Goal: Task Accomplishment & Management: Use online tool/utility

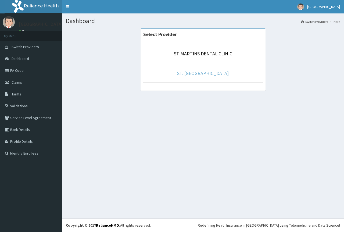
click at [204, 73] on link "ST. [GEOGRAPHIC_DATA]" at bounding box center [203, 73] width 52 height 6
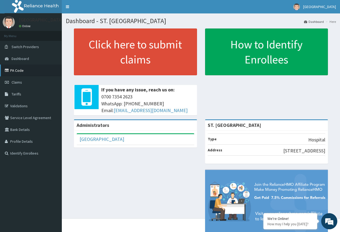
click at [16, 69] on link "PA Code" at bounding box center [31, 70] width 62 height 12
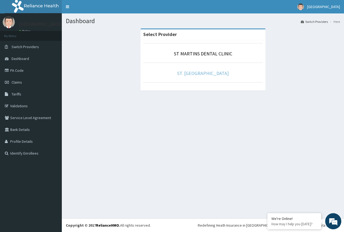
click at [206, 73] on link "ST. [GEOGRAPHIC_DATA]" at bounding box center [203, 73] width 52 height 6
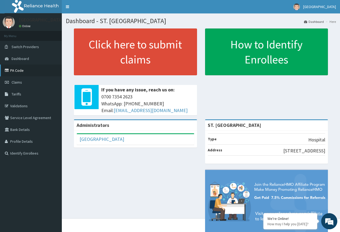
click at [19, 70] on link "PA Code" at bounding box center [31, 70] width 62 height 12
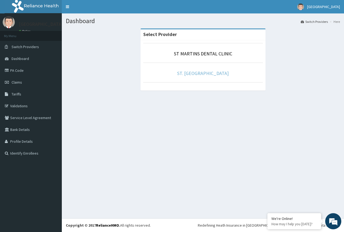
click at [204, 72] on link "ST. [GEOGRAPHIC_DATA]" at bounding box center [203, 73] width 52 height 6
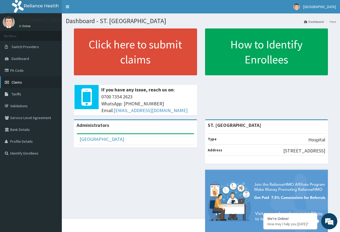
click at [22, 85] on link "Claims" at bounding box center [31, 82] width 62 height 12
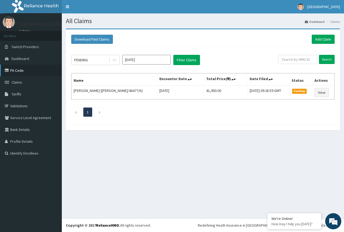
click at [21, 70] on link "PA Code" at bounding box center [31, 70] width 62 height 12
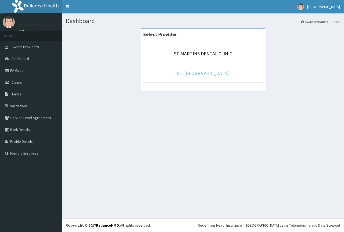
click at [207, 73] on link "ST. [GEOGRAPHIC_DATA]" at bounding box center [203, 73] width 52 height 6
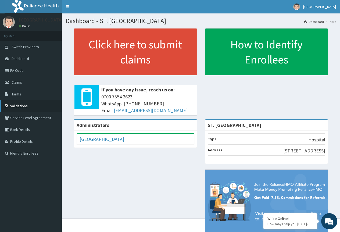
click at [21, 105] on link "Validations" at bounding box center [31, 106] width 62 height 12
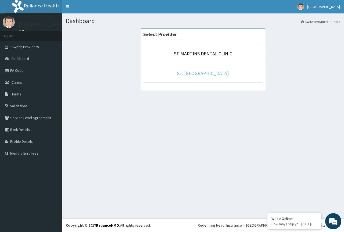
click at [209, 72] on link "ST. [GEOGRAPHIC_DATA]" at bounding box center [203, 73] width 52 height 6
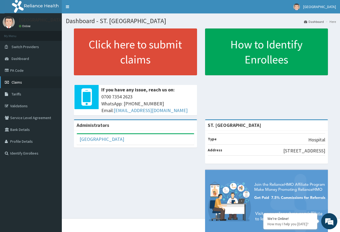
click at [19, 82] on span "Claims" at bounding box center [17, 82] width 10 height 5
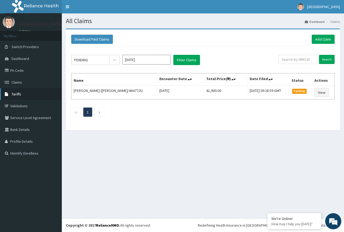
click at [17, 94] on span "Tariffs" at bounding box center [17, 94] width 10 height 5
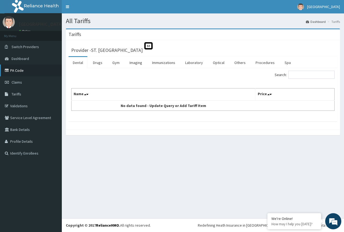
click at [19, 72] on link "PA Code" at bounding box center [31, 70] width 62 height 12
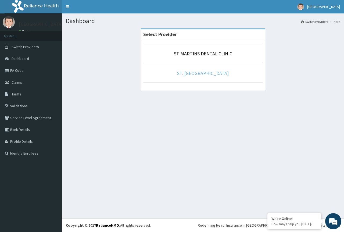
click at [210, 74] on link "ST. [GEOGRAPHIC_DATA]" at bounding box center [203, 73] width 52 height 6
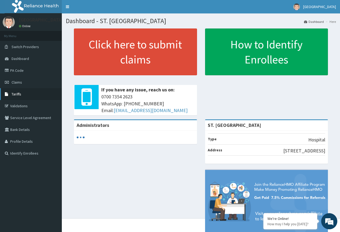
click at [17, 94] on span "Tariffs" at bounding box center [17, 94] width 10 height 5
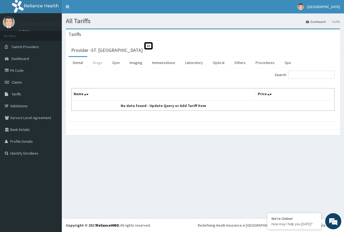
click at [98, 64] on link "Drugs" at bounding box center [98, 62] width 18 height 11
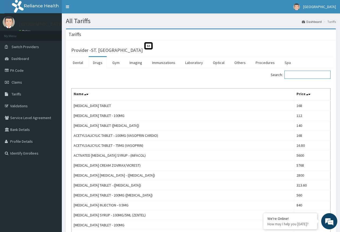
click at [298, 74] on input "Search:" at bounding box center [307, 75] width 46 height 8
type input "prega"
